Goal: Task Accomplishment & Management: Use online tool/utility

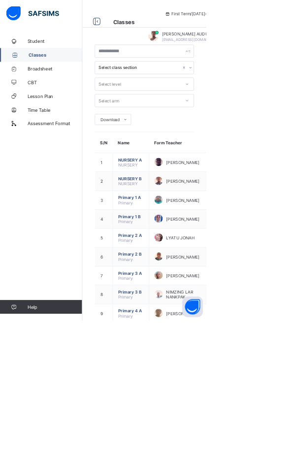
scroll to position [241, 0]
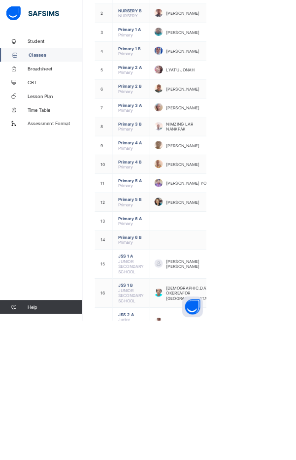
click at [0, 0] on ul "View Class" at bounding box center [0, 0] width 0 height 0
click at [0, 0] on div "View Class" at bounding box center [0, 0] width 0 height 0
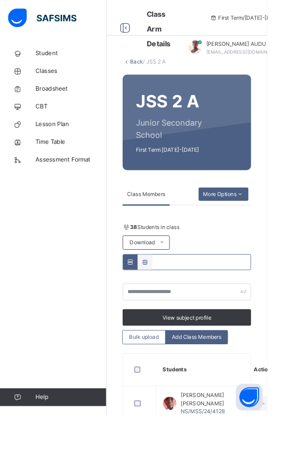
click at [0, 0] on span "Attendance" at bounding box center [0, 0] width 0 height 0
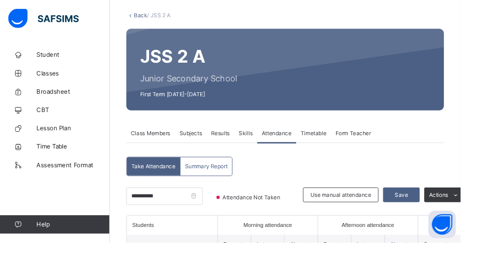
scroll to position [47, 0]
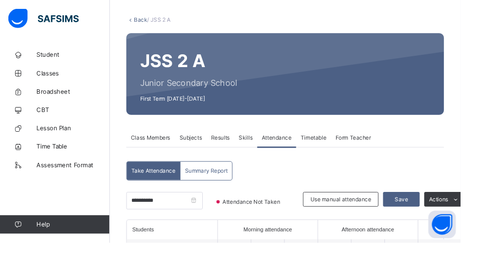
click at [295, 214] on span "Save" at bounding box center [432, 213] width 25 height 9
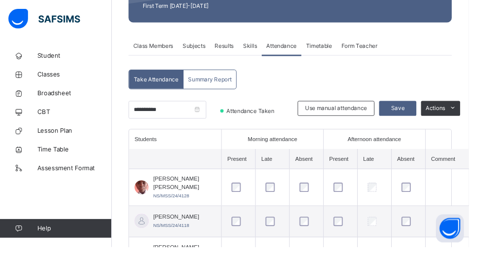
scroll to position [155, 0]
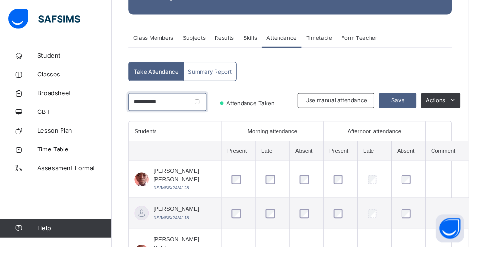
click at [199, 107] on input "**********" at bounding box center [177, 107] width 82 height 19
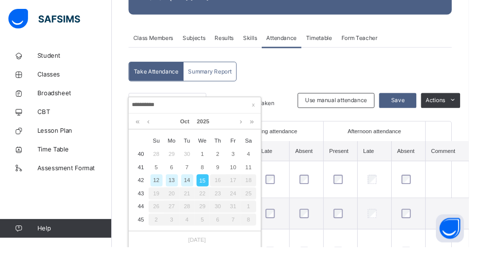
click at [203, 190] on div "14" at bounding box center [198, 190] width 13 height 13
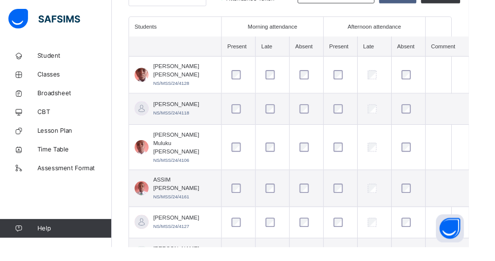
scroll to position [141, 0]
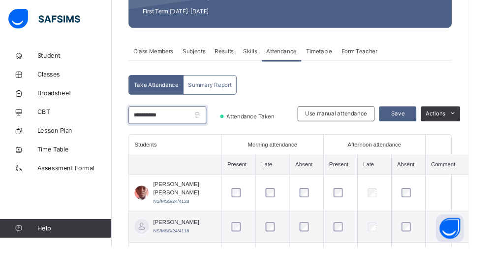
click at [195, 122] on input "**********" at bounding box center [177, 121] width 82 height 19
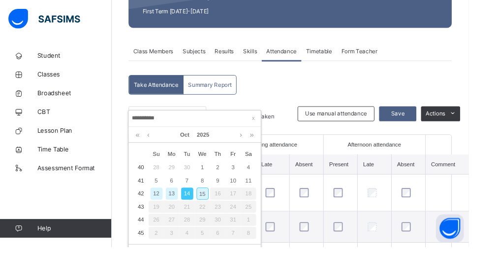
click at [187, 202] on div "13" at bounding box center [181, 204] width 13 height 13
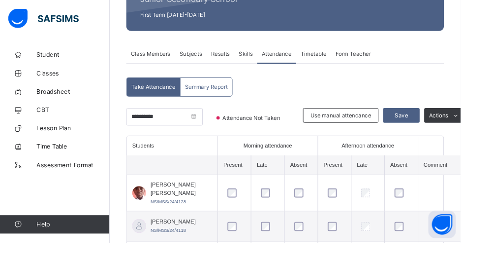
scroll to position [139, 0]
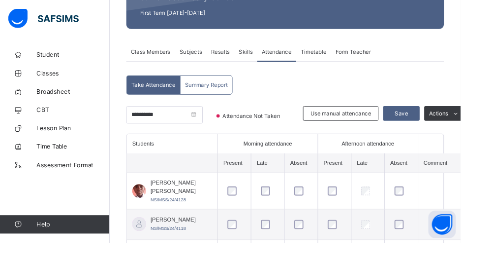
click at [295, 122] on span "Save" at bounding box center [432, 121] width 25 height 9
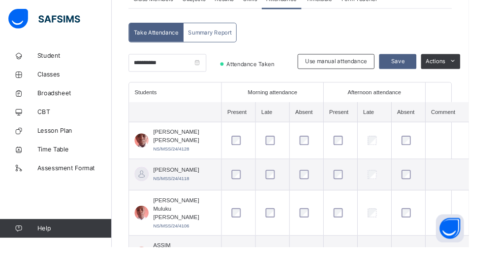
scroll to position [197, 0]
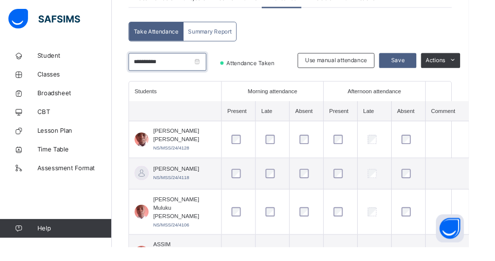
click at [191, 68] on input "**********" at bounding box center [177, 65] width 82 height 19
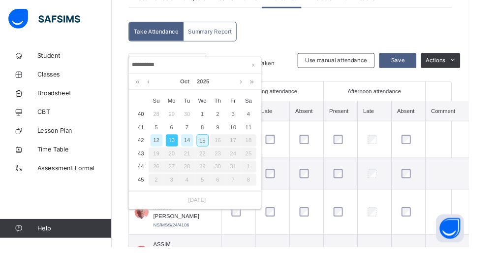
click at [247, 133] on div "10" at bounding box center [246, 134] width 13 height 13
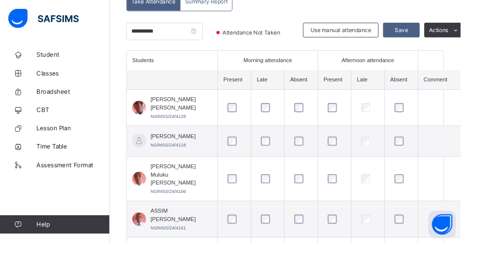
scroll to position [223, 0]
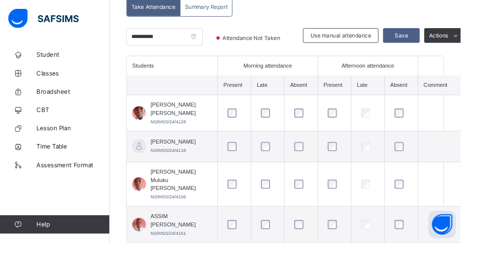
click at [295, 36] on span "Save" at bounding box center [432, 37] width 25 height 9
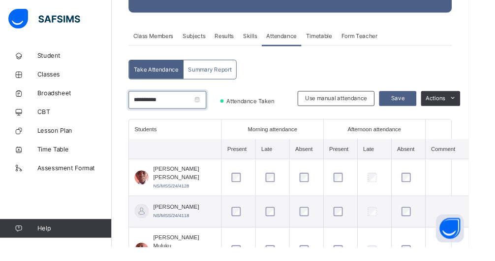
click at [197, 104] on input "**********" at bounding box center [177, 105] width 82 height 19
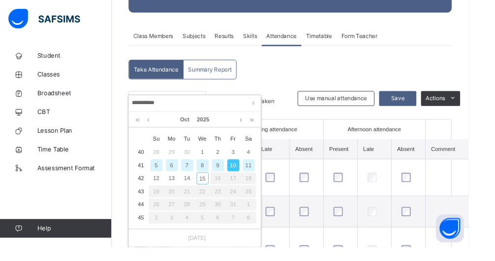
click at [230, 173] on div "9" at bounding box center [230, 174] width 13 height 13
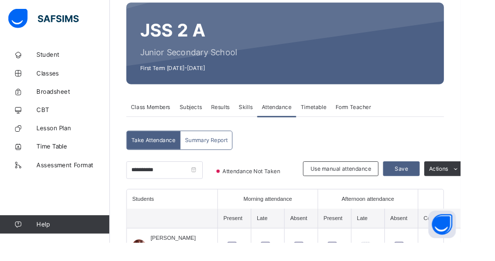
scroll to position [79, 0]
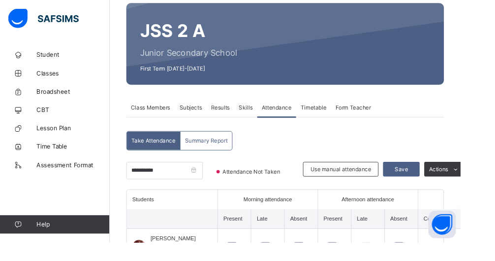
click at [295, 182] on span "Save" at bounding box center [432, 181] width 25 height 9
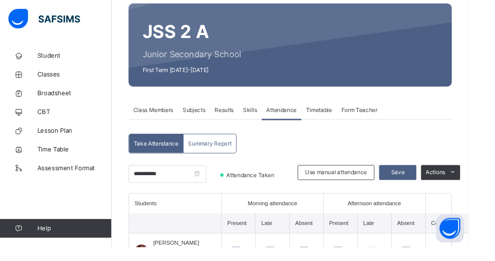
scroll to position [193, 0]
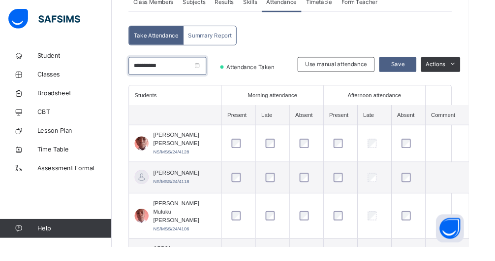
click at [209, 67] on input "**********" at bounding box center [177, 69] width 82 height 19
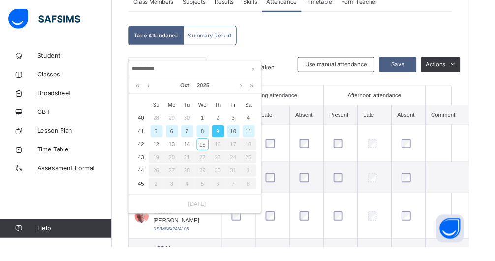
click at [214, 137] on div "8" at bounding box center [214, 138] width 13 height 13
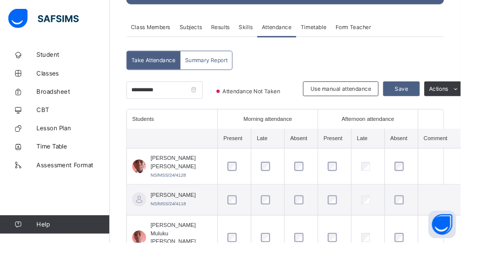
scroll to position [162, 0]
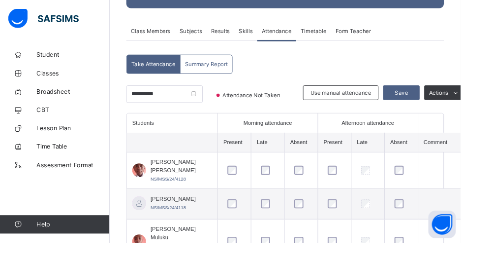
click at [295, 99] on span "Save" at bounding box center [432, 99] width 25 height 9
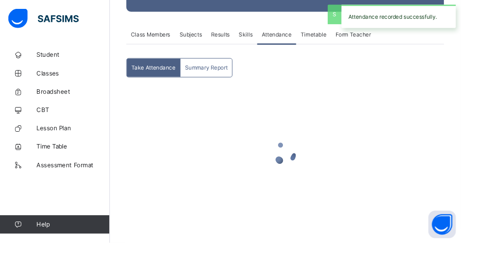
scroll to position [157, 0]
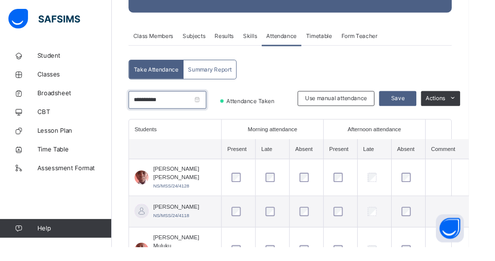
click at [199, 104] on input "**********" at bounding box center [177, 105] width 82 height 19
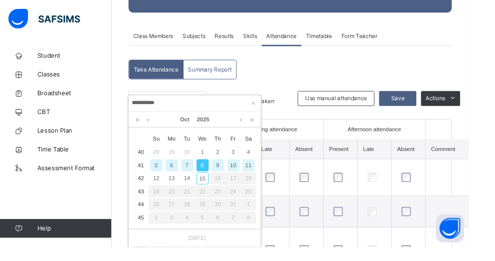
click at [197, 173] on div "7" at bounding box center [198, 174] width 13 height 13
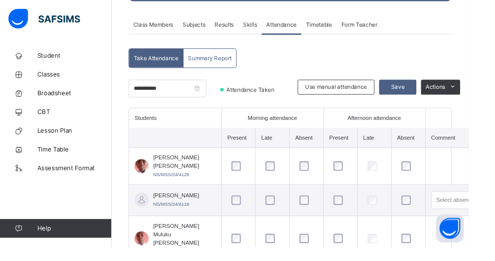
scroll to position [165, 0]
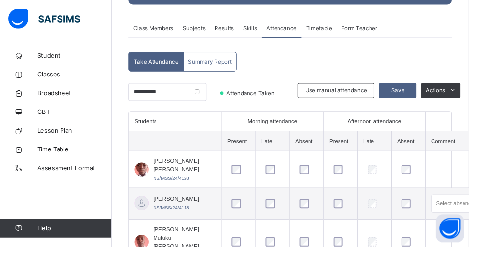
click at [295, 96] on span "Save" at bounding box center [420, 95] width 25 height 9
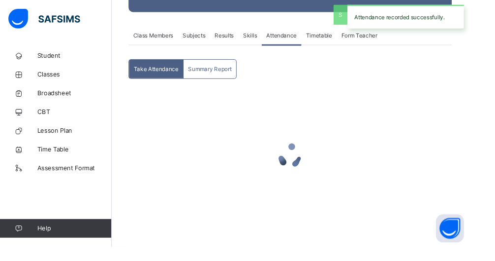
scroll to position [157, 0]
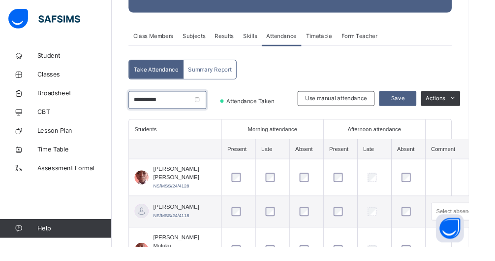
click at [192, 106] on input "**********" at bounding box center [177, 105] width 82 height 19
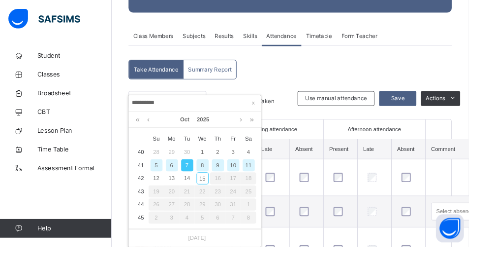
click at [181, 173] on div "6" at bounding box center [181, 174] width 13 height 13
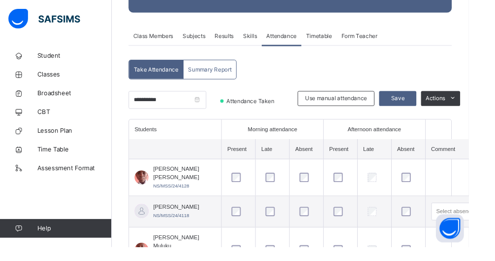
click at [52, 82] on span "Classes" at bounding box center [78, 79] width 79 height 10
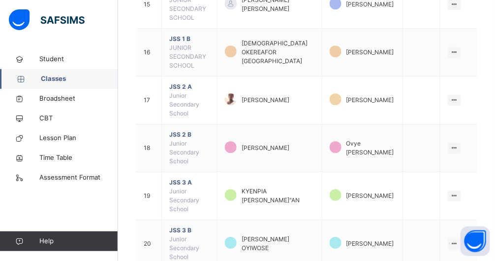
scroll to position [568, 0]
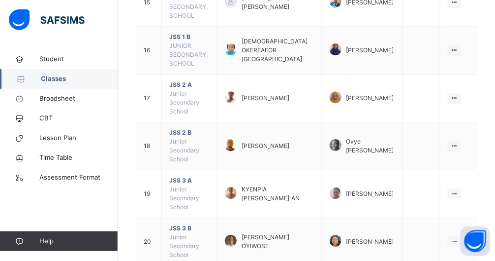
click at [0, 0] on ul "View Class" at bounding box center [0, 0] width 0 height 0
click at [0, 0] on div "View Class" at bounding box center [0, 0] width 0 height 0
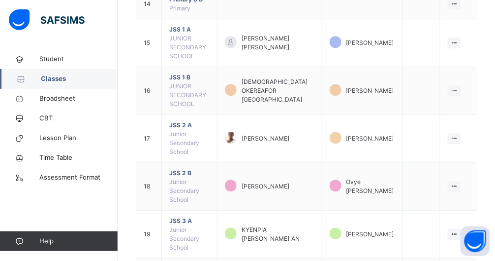
scroll to position [568, 0]
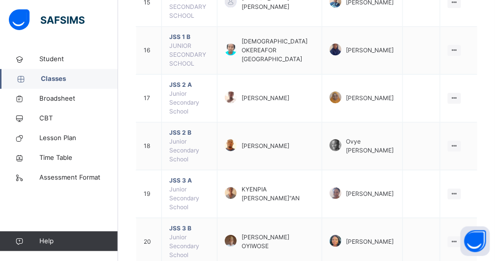
click at [0, 0] on ul "View Class" at bounding box center [0, 0] width 0 height 0
click at [0, 0] on div "View Class" at bounding box center [0, 0] width 0 height 0
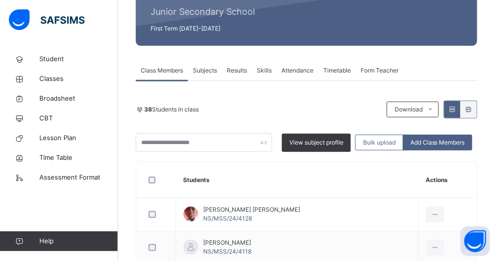
scroll to position [124, 0]
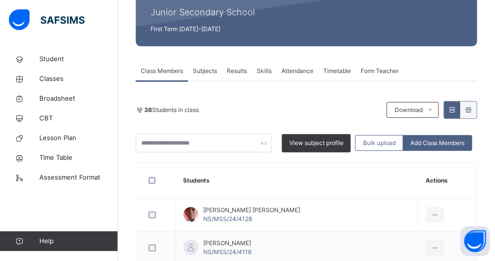
click at [295, 75] on span "Attendance" at bounding box center [298, 70] width 32 height 9
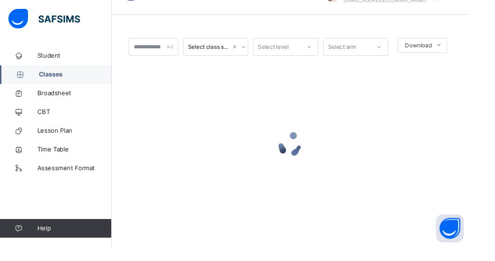
scroll to position [24, 0]
